Goal: Information Seeking & Learning: Learn about a topic

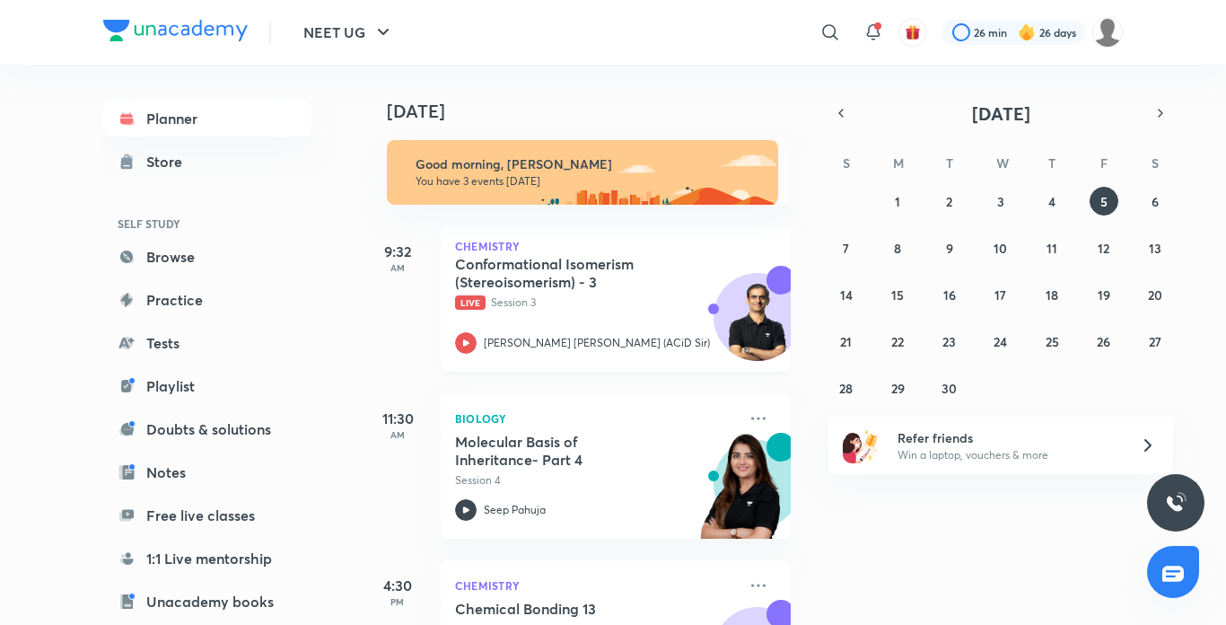
click at [466, 338] on icon at bounding box center [466, 343] width 22 height 22
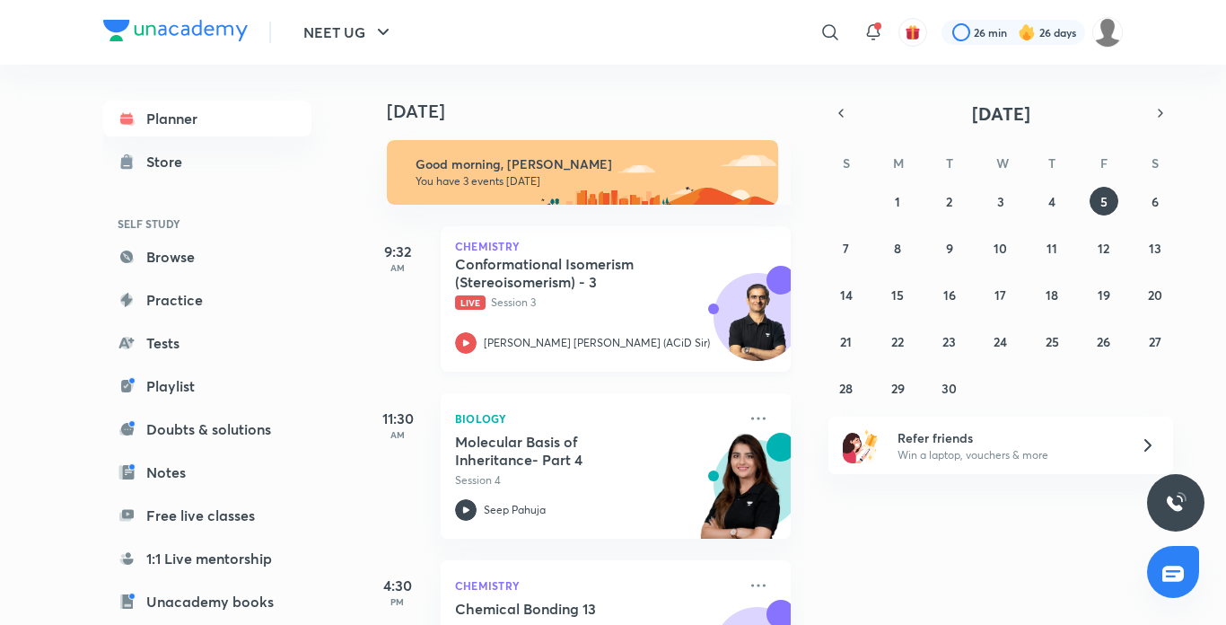
click at [466, 338] on icon at bounding box center [466, 343] width 22 height 22
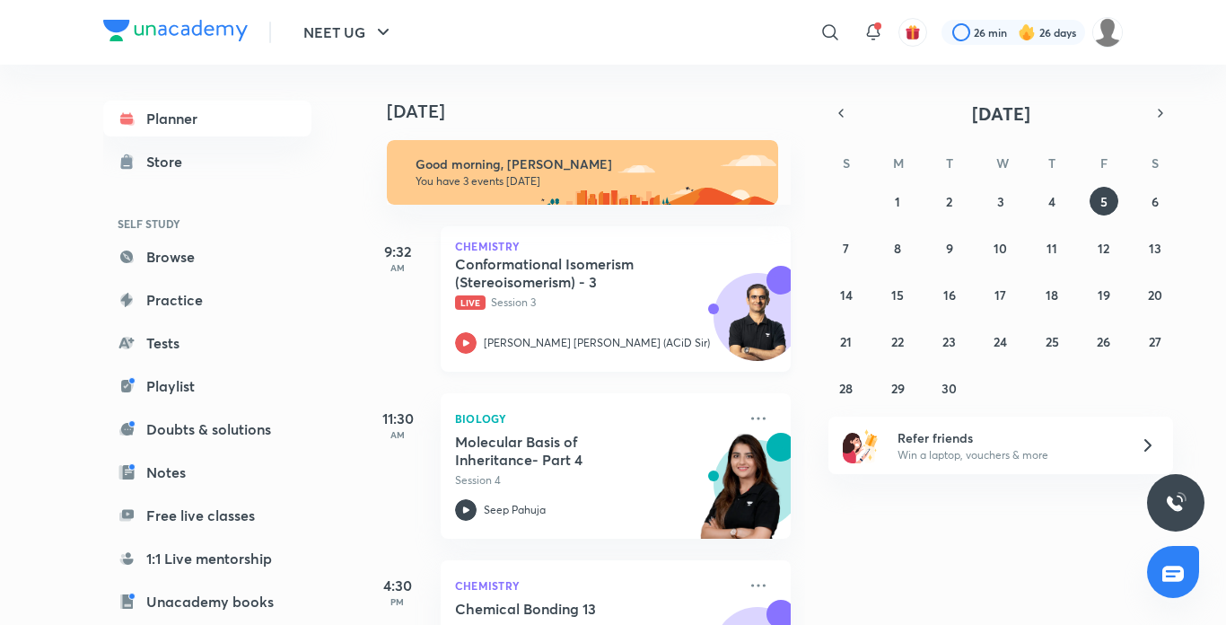
click at [466, 338] on icon at bounding box center [466, 343] width 22 height 22
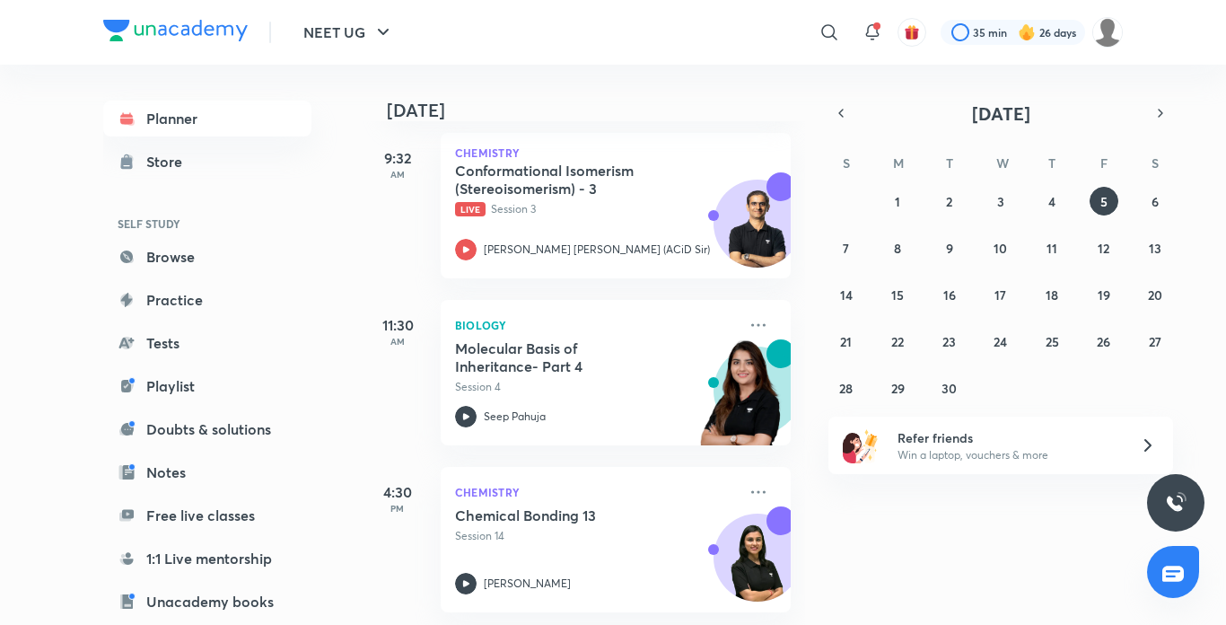
scroll to position [109, 0]
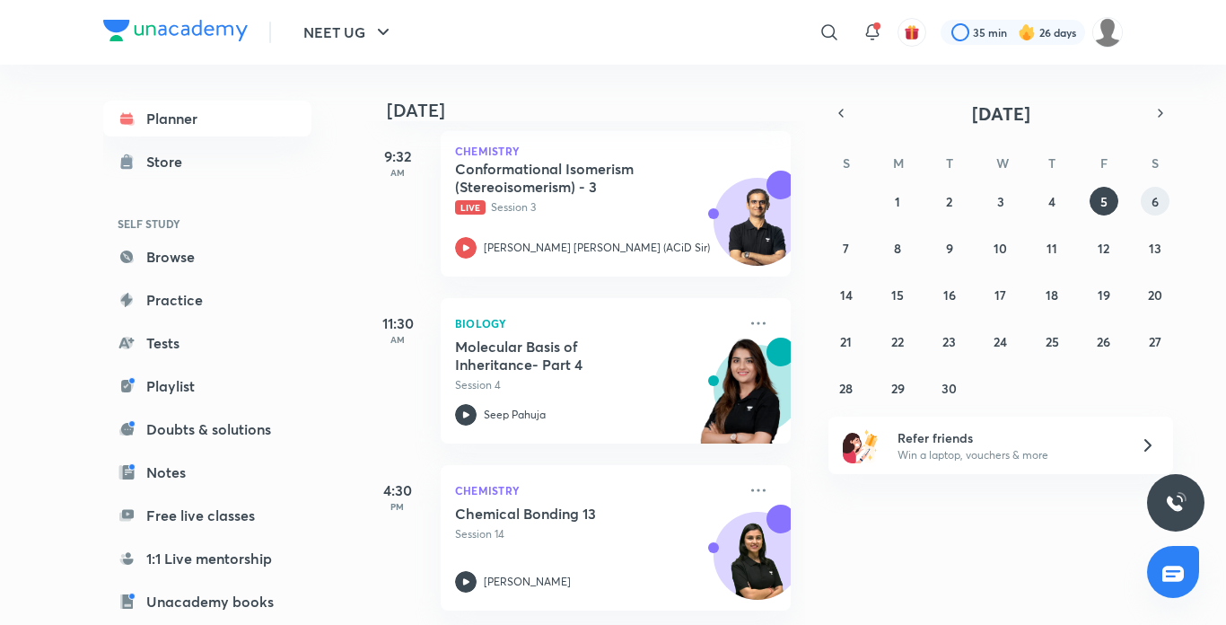
click at [1156, 199] on abbr "6" at bounding box center [1155, 201] width 7 height 17
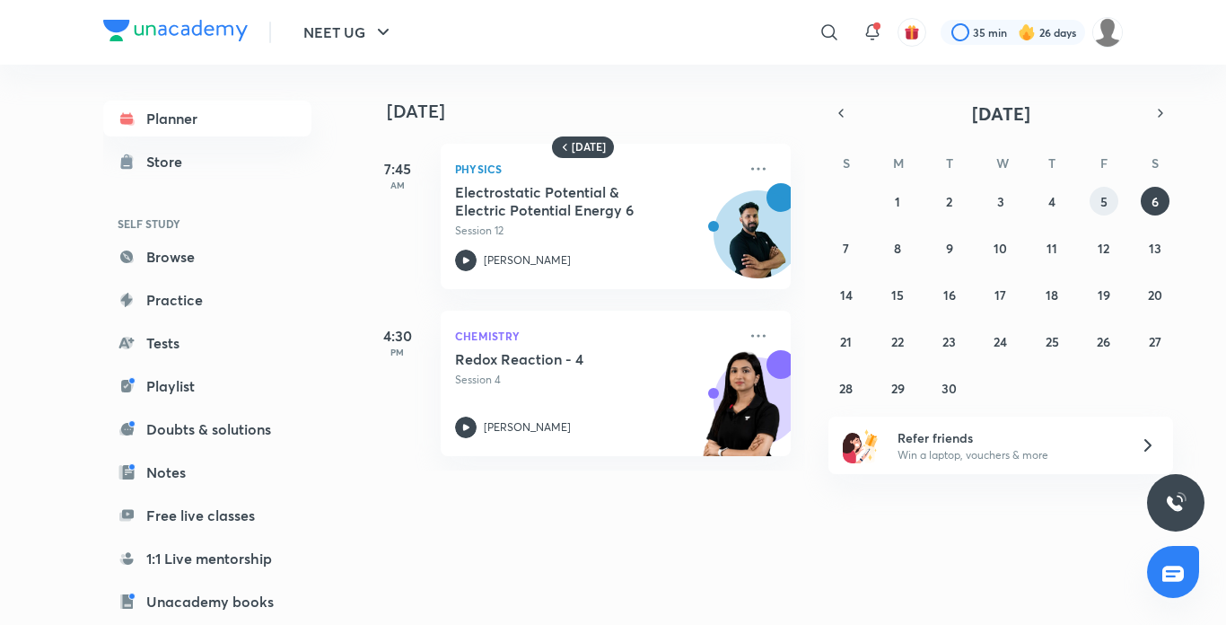
click at [1102, 189] on button "5" at bounding box center [1104, 201] width 29 height 29
